Goal: Information Seeking & Learning: Check status

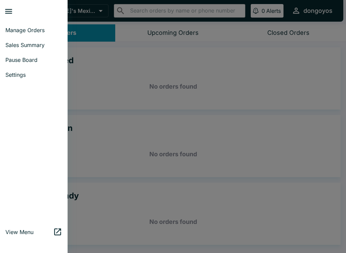
click at [44, 45] on span "Sales Summary" at bounding box center [33, 45] width 57 height 7
select select "03:00"
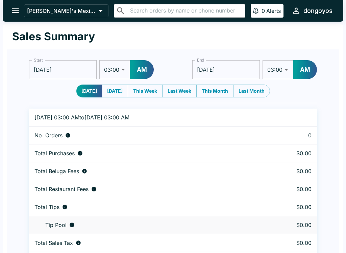
click at [111, 94] on button "[DATE]" at bounding box center [115, 91] width 26 height 13
type input "[DATE]"
click at [19, 15] on icon "open drawer" at bounding box center [15, 10] width 9 height 9
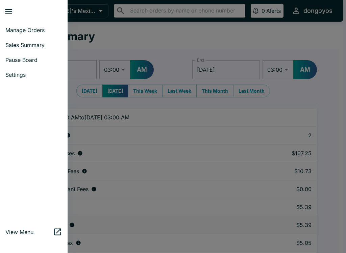
click at [28, 32] on span "Manage Orders" at bounding box center [33, 30] width 57 height 7
